Goal: Information Seeking & Learning: Learn about a topic

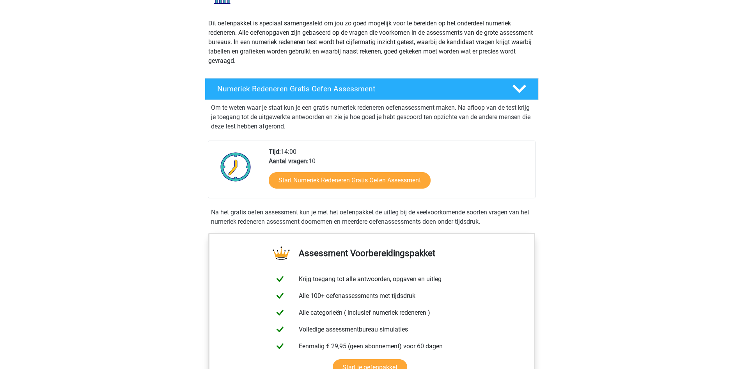
scroll to position [78, 0]
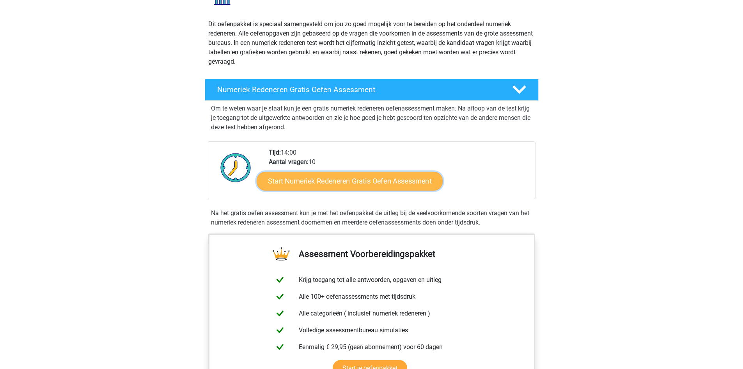
click at [421, 179] on link "Start Numeriek Redeneren Gratis Oefen Assessment" at bounding box center [350, 180] width 186 height 19
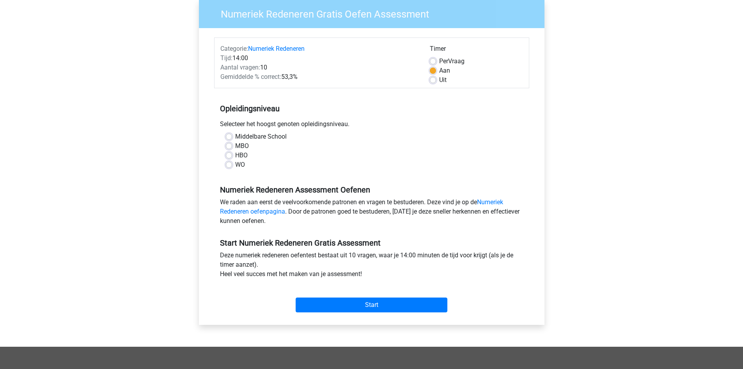
scroll to position [78, 0]
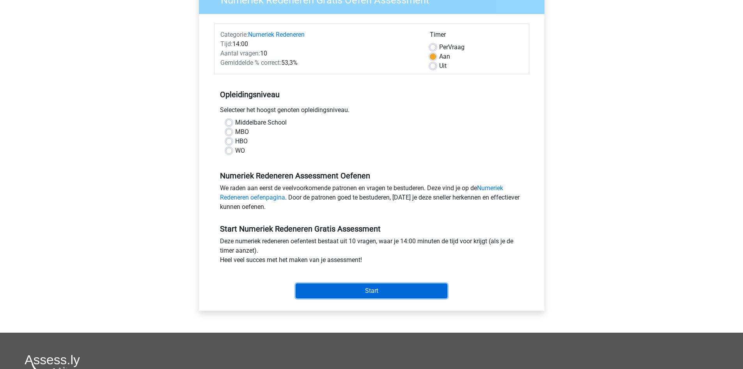
click at [346, 289] on input "Start" at bounding box center [372, 290] width 152 height 15
click at [311, 147] on div "WO" at bounding box center [372, 150] width 292 height 9
click at [244, 131] on label "MBO" at bounding box center [242, 131] width 14 height 9
click at [232, 131] on input "MBO" at bounding box center [229, 131] width 6 height 8
radio input "true"
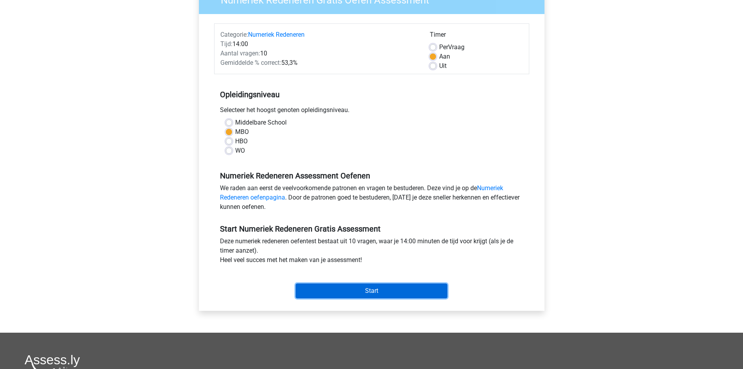
click at [377, 291] on input "Start" at bounding box center [372, 290] width 152 height 15
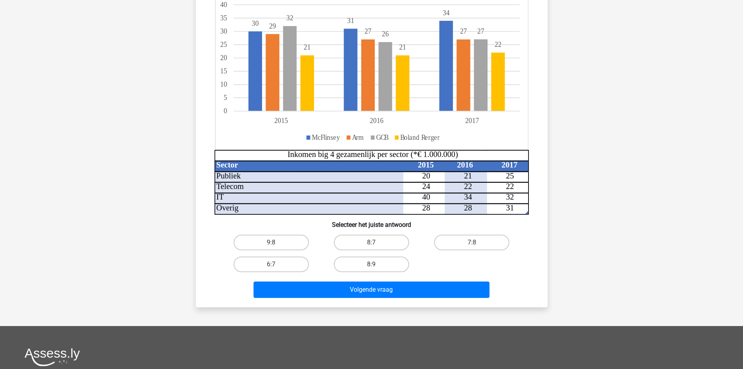
scroll to position [78, 0]
